Goal: Task Accomplishment & Management: Manage account settings

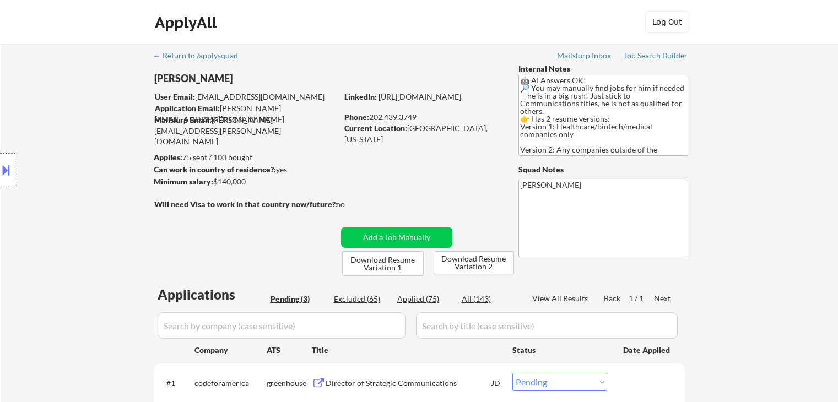
select select ""pending""
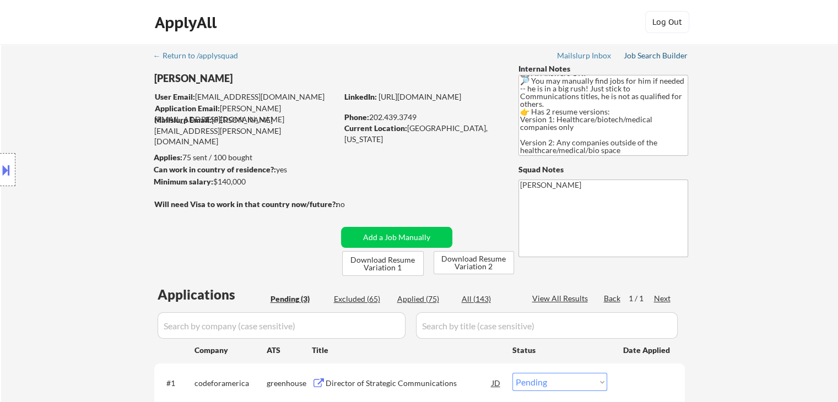
drag, startPoint x: 660, startPoint y: 56, endPoint x: 674, endPoint y: 93, distance: 40.1
click at [660, 56] on div "Job Search Builder" at bounding box center [656, 56] width 64 height 8
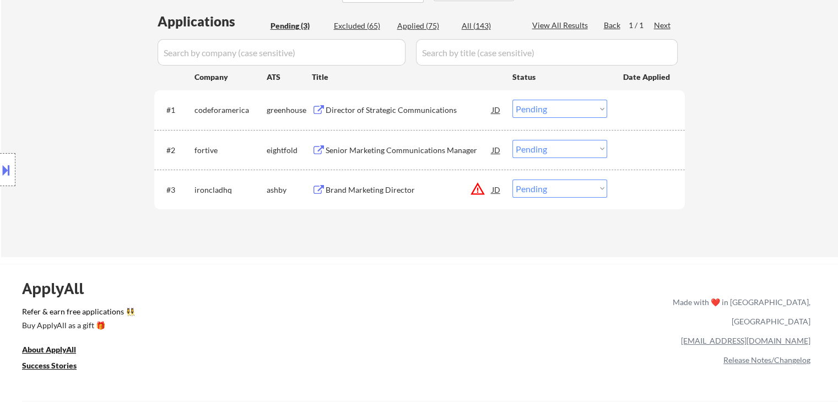
scroll to position [275, 0]
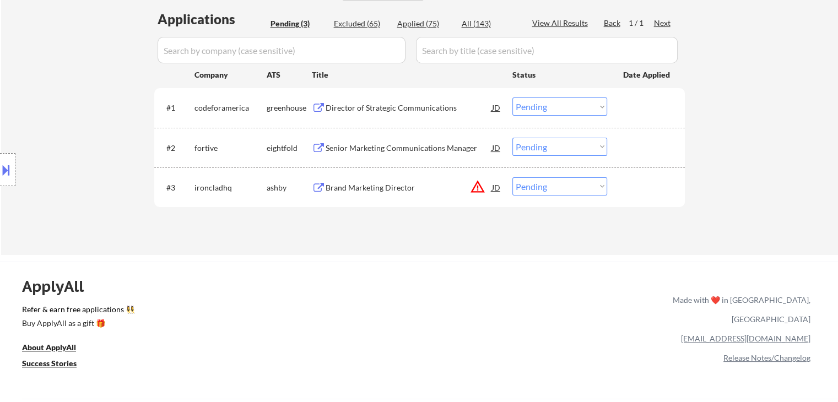
click at [376, 109] on div "Director of Strategic Communications" at bounding box center [409, 107] width 166 height 11
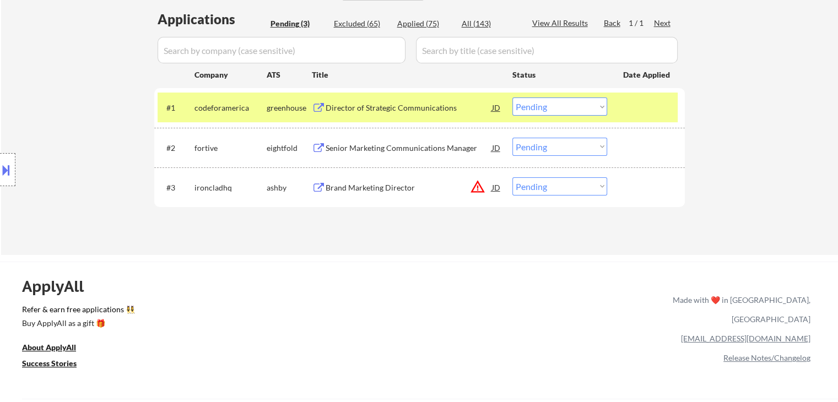
click at [391, 143] on div "Senior Marketing Communications Manager" at bounding box center [409, 148] width 166 height 11
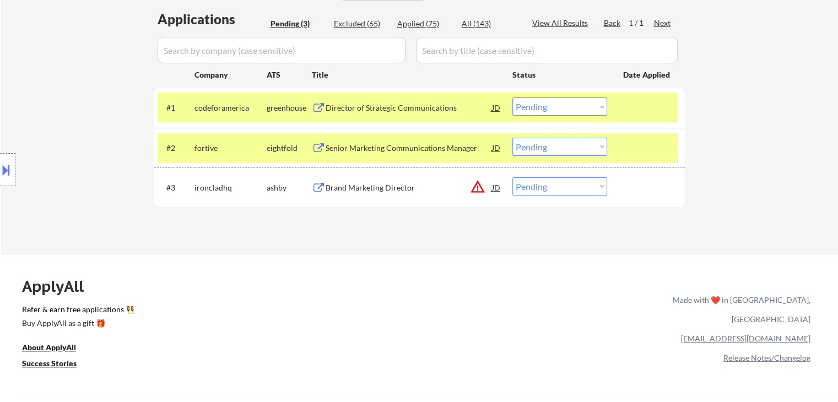
click at [397, 183] on div "Brand Marketing Director" at bounding box center [409, 187] width 166 height 11
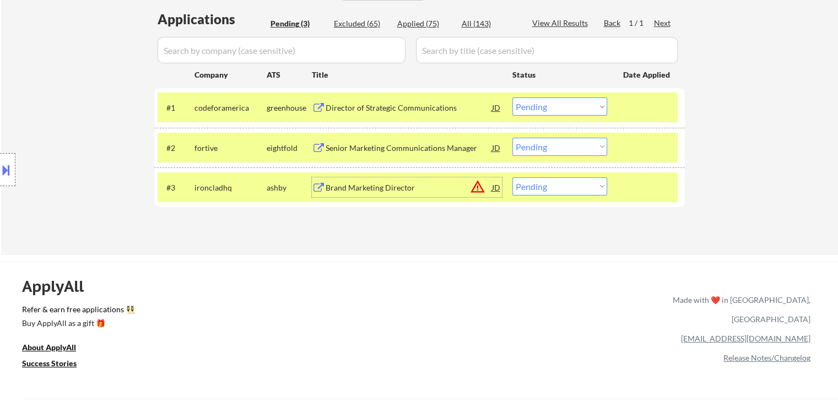
click at [0, 168] on button at bounding box center [6, 170] width 12 height 18
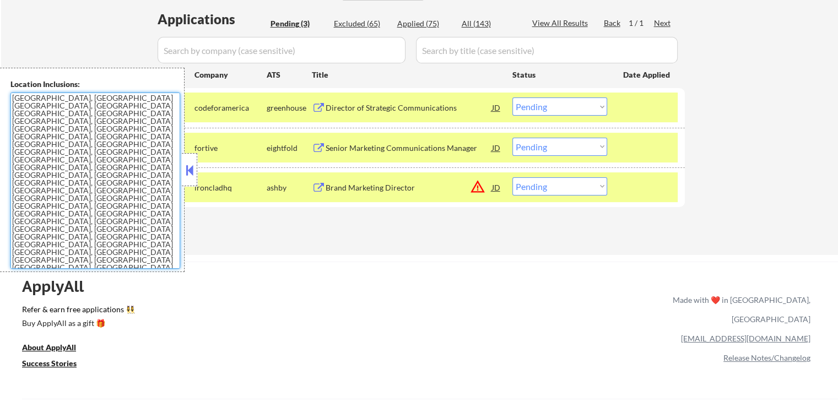
drag, startPoint x: 16, startPoint y: 179, endPoint x: 0, endPoint y: 146, distance: 36.2
click at [0, 146] on div "Location Inclusions: Addison, TX Richardson, TX Carrollton, TX Plano, TX Farmer…" at bounding box center [92, 170] width 185 height 204
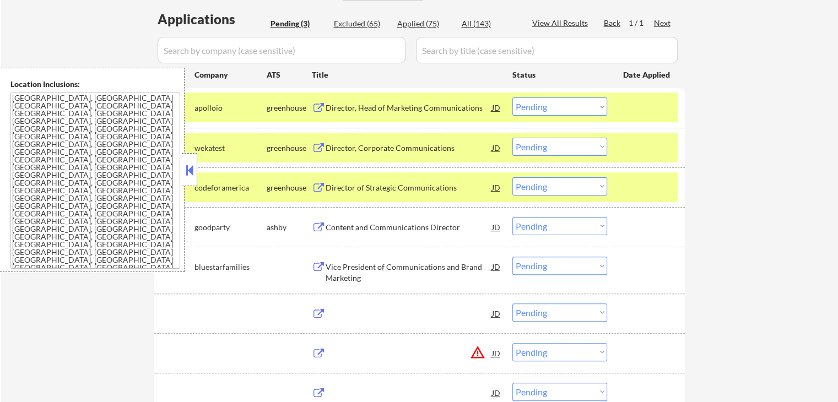
select select ""PLACEHOLDER_1427118222253""
select select ""pending""
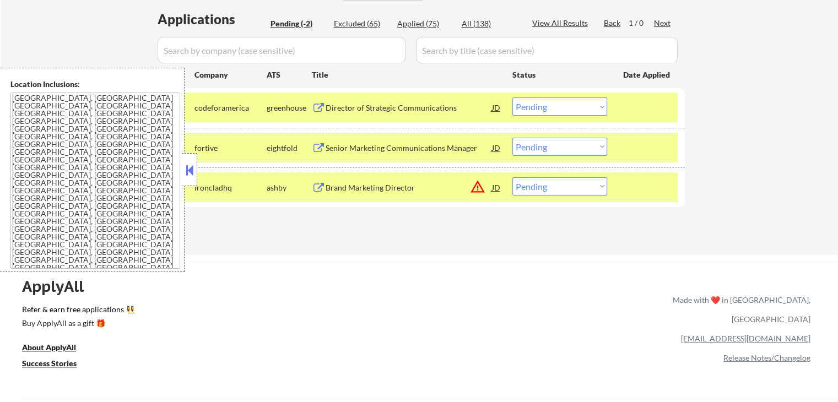
click at [593, 186] on select "Choose an option... Pending Applied Excluded (Questions) Excluded (Expired) Exc…" at bounding box center [559, 186] width 95 height 18
select select ""excluded__location_""
click at [512, 177] on select "Choose an option... Pending Applied Excluded (Questions) Excluded (Expired) Exc…" at bounding box center [559, 186] width 95 height 18
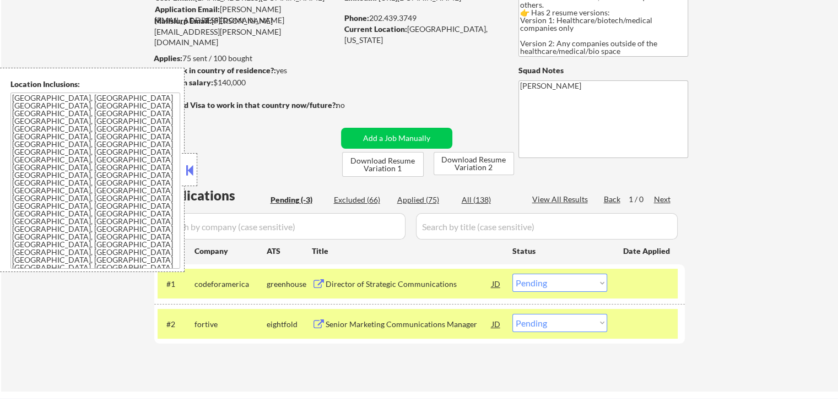
scroll to position [165, 0]
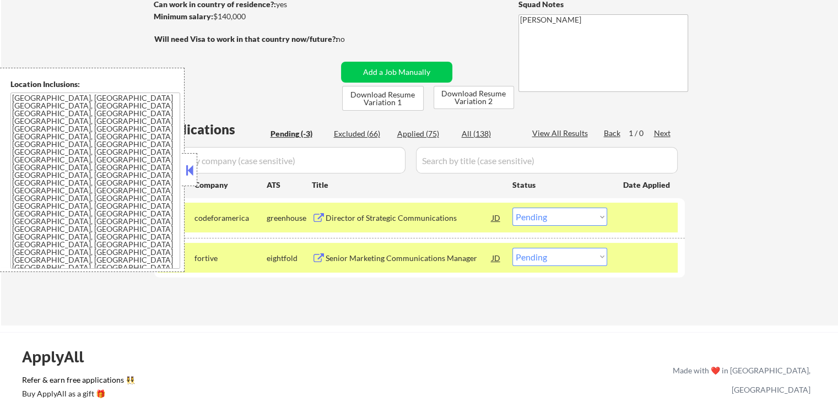
click at [571, 217] on select "Choose an option... Pending Applied Excluded (Questions) Excluded (Expired) Exc…" at bounding box center [559, 217] width 95 height 18
select select ""applied""
click at [512, 208] on select "Choose an option... Pending Applied Excluded (Questions) Excluded (Expired) Exc…" at bounding box center [559, 217] width 95 height 18
drag, startPoint x: 553, startPoint y: 256, endPoint x: 553, endPoint y: 263, distance: 6.6
click at [553, 256] on select "Choose an option... Pending Applied Excluded (Questions) Excluded (Expired) Exc…" at bounding box center [559, 257] width 95 height 18
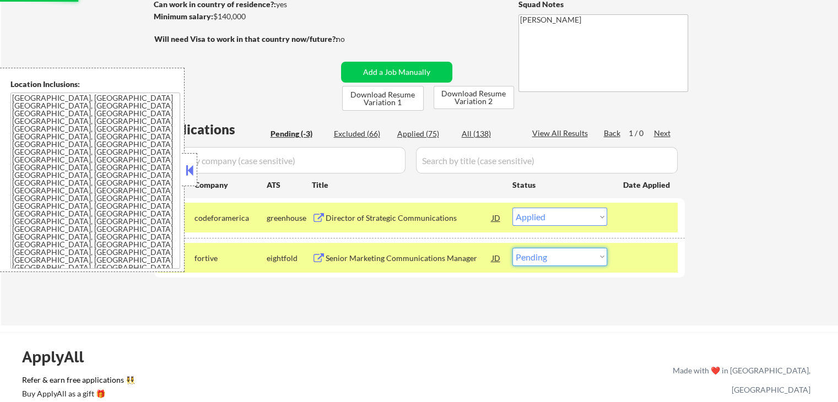
select select ""applied""
click at [512, 248] on select "Choose an option... Pending Applied Excluded (Questions) Excluded (Expired) Exc…" at bounding box center [559, 257] width 95 height 18
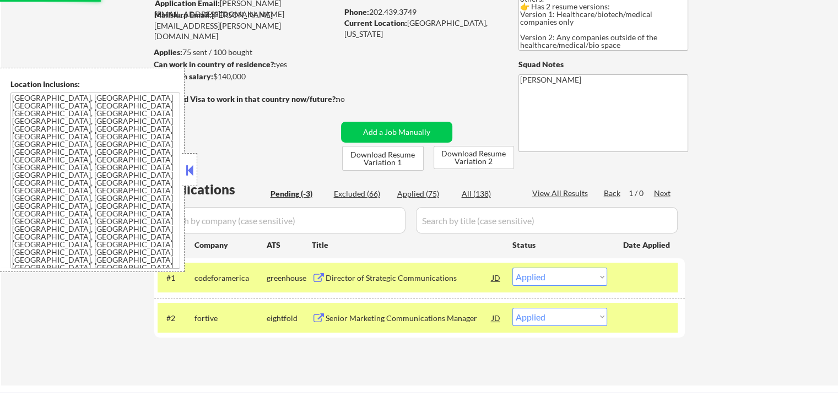
scroll to position [55, 0]
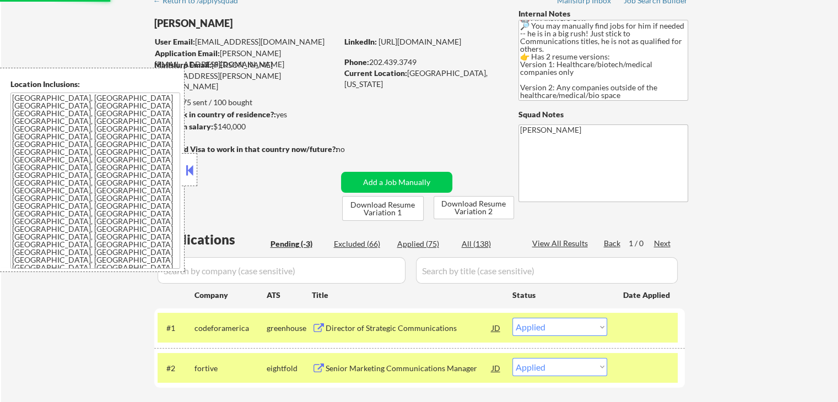
click at [188, 172] on button at bounding box center [189, 170] width 12 height 17
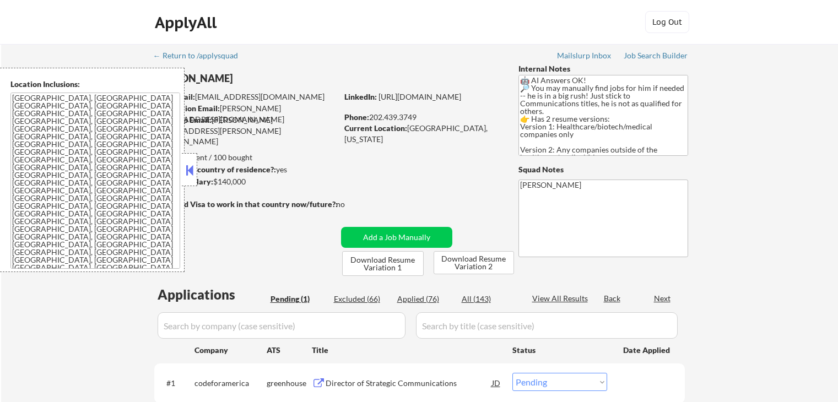
select select ""pending""
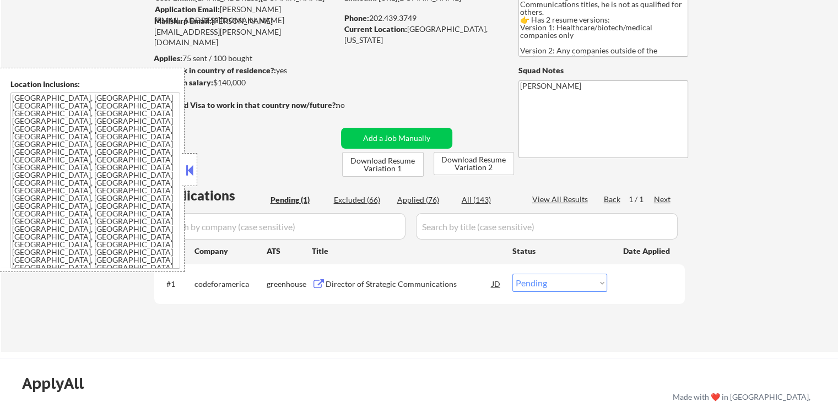
scroll to position [55, 0]
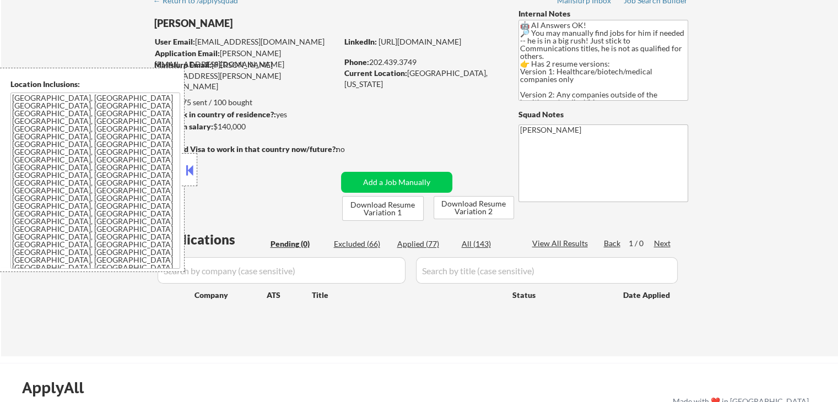
click at [187, 172] on button at bounding box center [189, 170] width 12 height 17
